Goal: Task Accomplishment & Management: Manage account settings

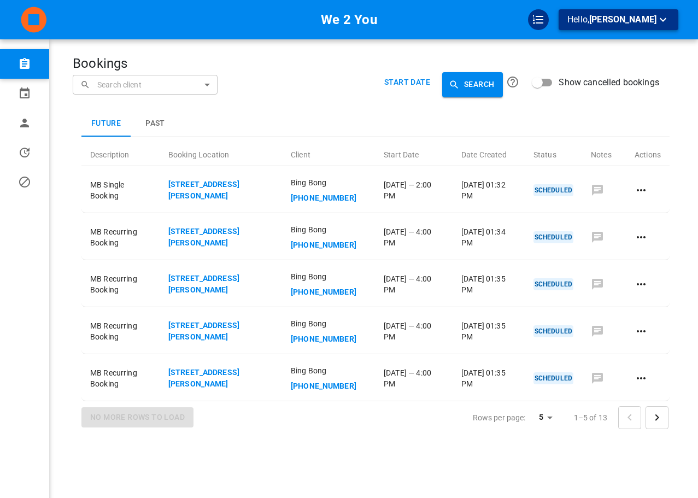
click at [645, 11] on button "Hello, Doowin Dev" at bounding box center [619, 19] width 120 height 21
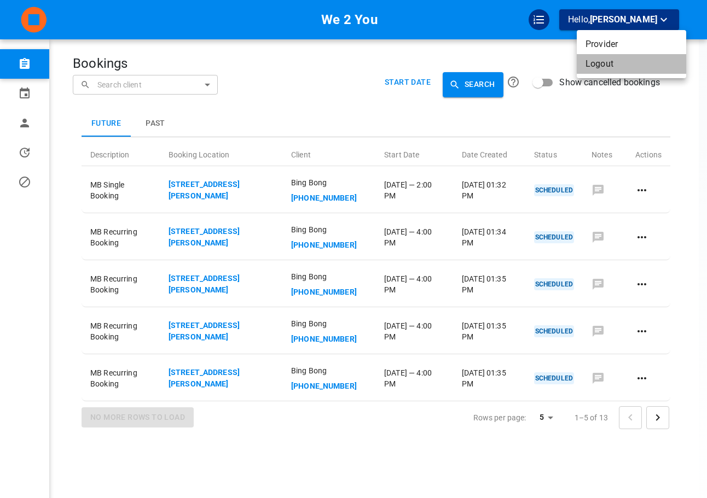
click at [639, 68] on li "Logout" at bounding box center [630, 64] width 109 height 20
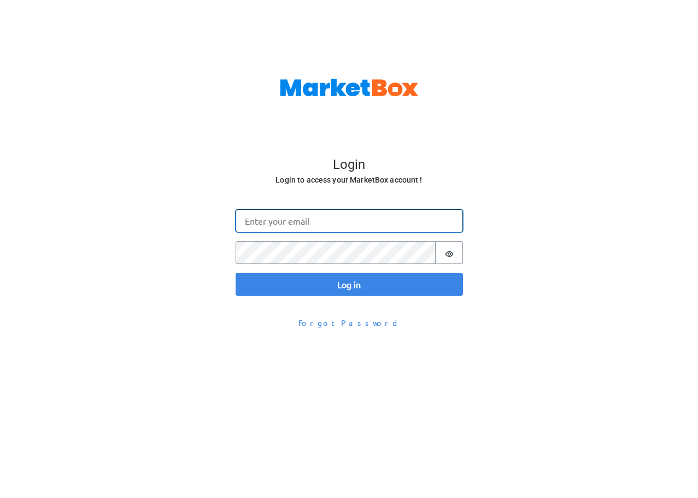
type input "omar@gomarketbox.com"
click at [265, 226] on input "omar@gomarketbox.com" at bounding box center [350, 220] width 228 height 23
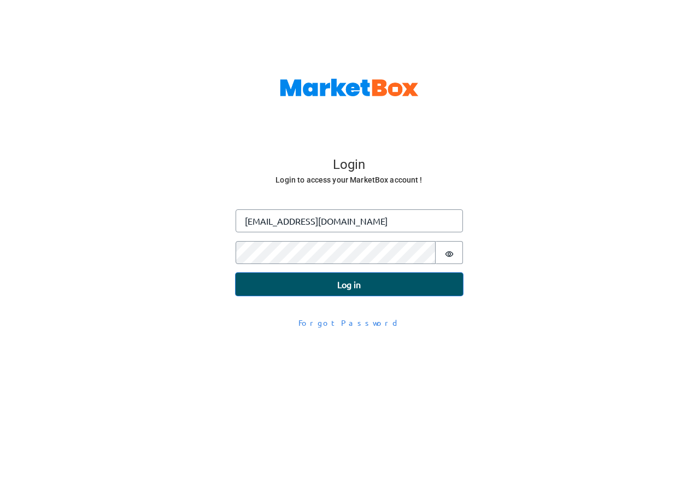
click at [270, 287] on button "Log in" at bounding box center [350, 284] width 228 height 23
